Goal: Task Accomplishment & Management: Complete application form

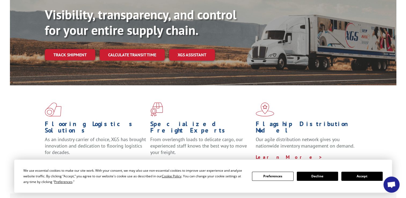
scroll to position [97, 0]
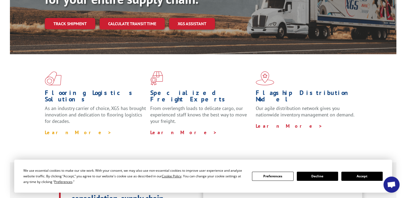
click at [64, 129] on link "Learn More >" at bounding box center [78, 132] width 67 height 6
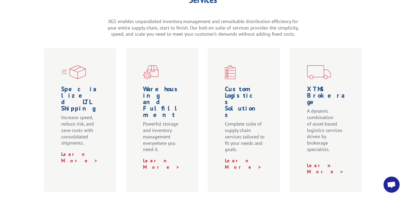
scroll to position [141, 0]
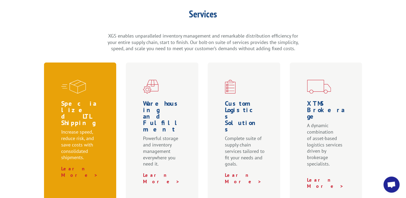
click at [86, 129] on p "Increase speed, reduce risk, and save costs with consolidated shipments." at bounding box center [81, 147] width 40 height 37
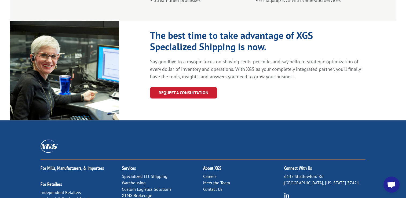
scroll to position [640, 0]
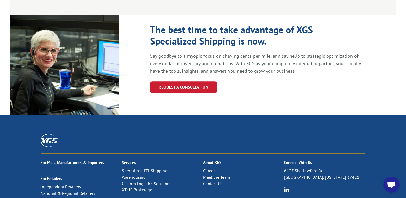
click at [214, 181] on link "Contact Us" at bounding box center [212, 183] width 19 height 5
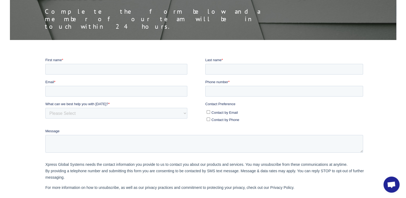
scroll to position [86, 0]
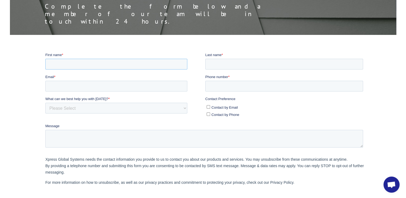
click at [65, 64] on input "First name *" at bounding box center [116, 64] width 142 height 11
click at [65, 64] on input "G" at bounding box center [116, 64] width 142 height 11
type input "Gary"
type input "Cook"
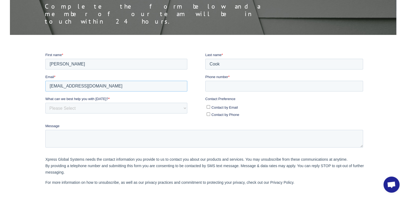
type input "wholesaleflooringandpaint@gmail.com"
click at [94, 107] on select "Please Select Quoting, Opening New Account, or New Business Opportunity Shipmen…" at bounding box center [116, 108] width 142 height 11
select select "Sales"
click at [45, 103] on select "Please Select Quoting, Opening New Account, or New Business Opportunity Shipmen…" at bounding box center [116, 108] width 142 height 11
click at [225, 87] on input "Phone number *" at bounding box center [284, 86] width 158 height 11
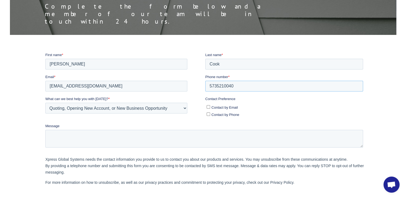
type input "5735210040"
click at [209, 105] on input "Contact by Email" at bounding box center [208, 106] width 3 height 3
checkbox input "true"
click at [84, 136] on textarea "Message" at bounding box center [204, 139] width 318 height 18
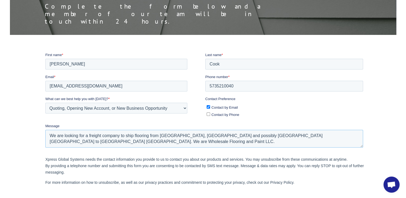
drag, startPoint x: 344, startPoint y: 134, endPoint x: 264, endPoint y: 136, distance: 80.3
click at [264, 136] on textarea "We are looking for a freight company to ship flooring from Dalton, GA and possi…" at bounding box center [204, 139] width 318 height 18
click at [49, 135] on textarea "We are looking for a freight company to ship flooring from Dalton, GA and possi…" at bounding box center [204, 139] width 318 height 18
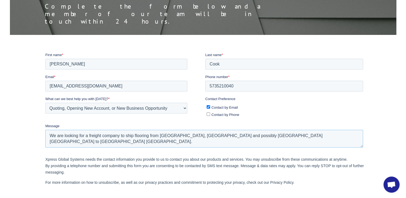
click at [47, 134] on textarea "We are looking for a freight company to ship flooring from Dalton, GA and possi…" at bounding box center [204, 139] width 318 height 18
paste textarea "We are Wholesale Flooring and Paint LLC"
click at [346, 134] on textarea "We are Wholesale Flooring and Paint LLC. We are looking for a freight company t…" at bounding box center [204, 139] width 318 height 18
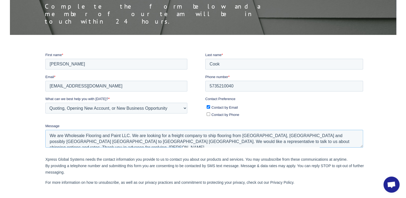
type textarea "We are Wholesale Flooring and Paint LLC. We are looking for a freight company t…"
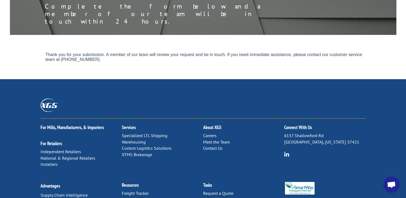
scroll to position [0, 0]
